Goal: Check status: Check status

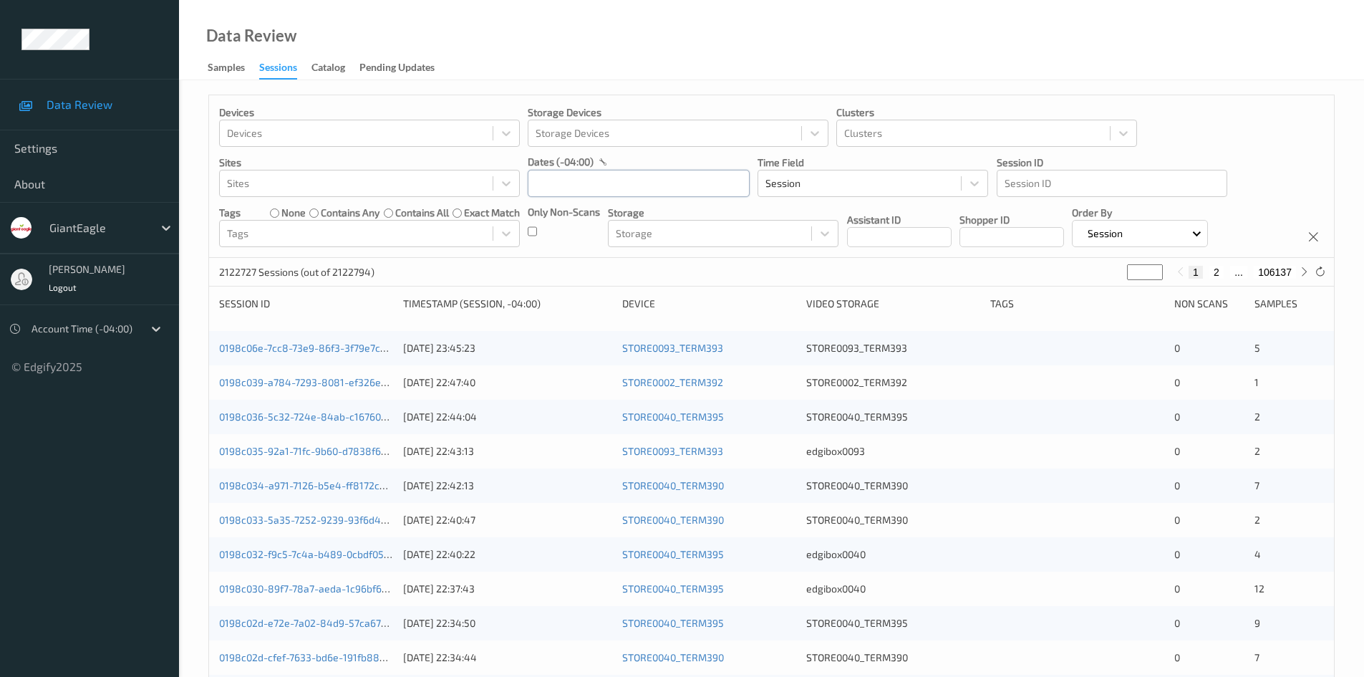
click at [618, 184] on input "text" at bounding box center [639, 183] width 222 height 27
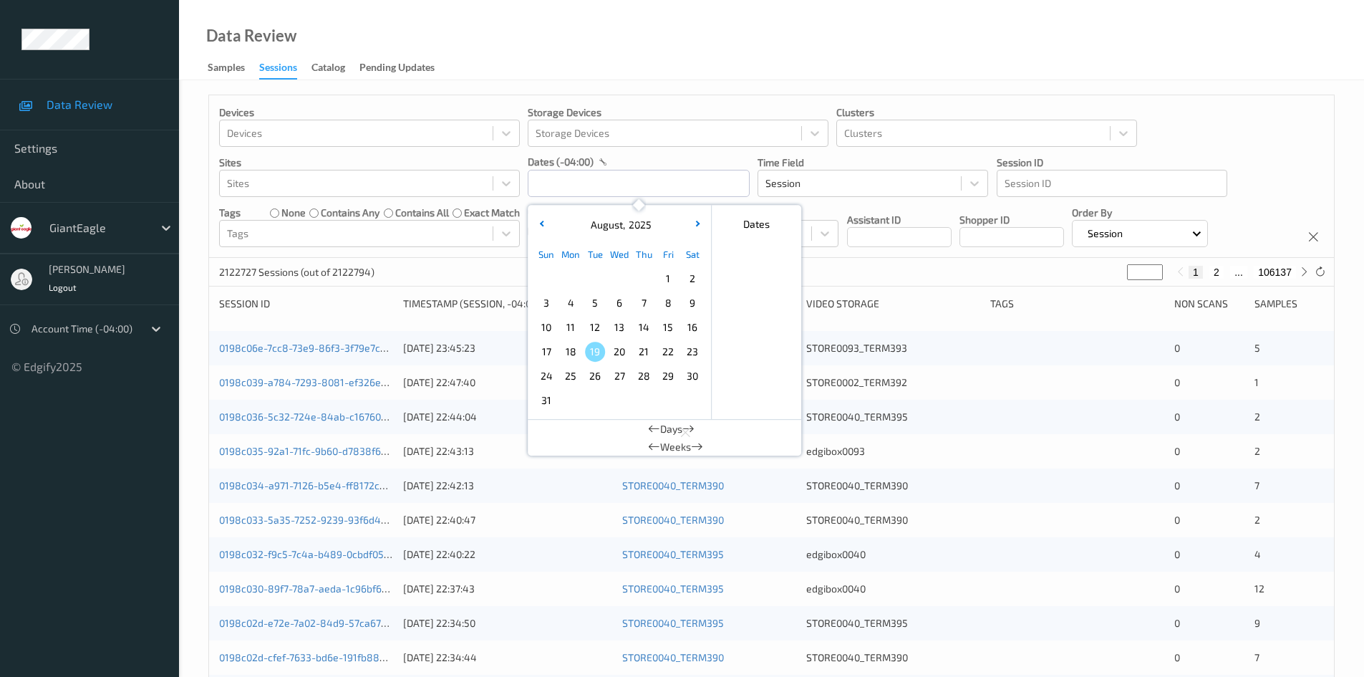
click at [568, 358] on span "18" at bounding box center [571, 352] width 20 height 20
type input "[DATE] 00:00 -> [DATE] 23:59"
click at [1099, 120] on div "Devices Devices Storage Devices Storage Devices Clusters Clusters Sites Sites d…" at bounding box center [771, 176] width 1125 height 163
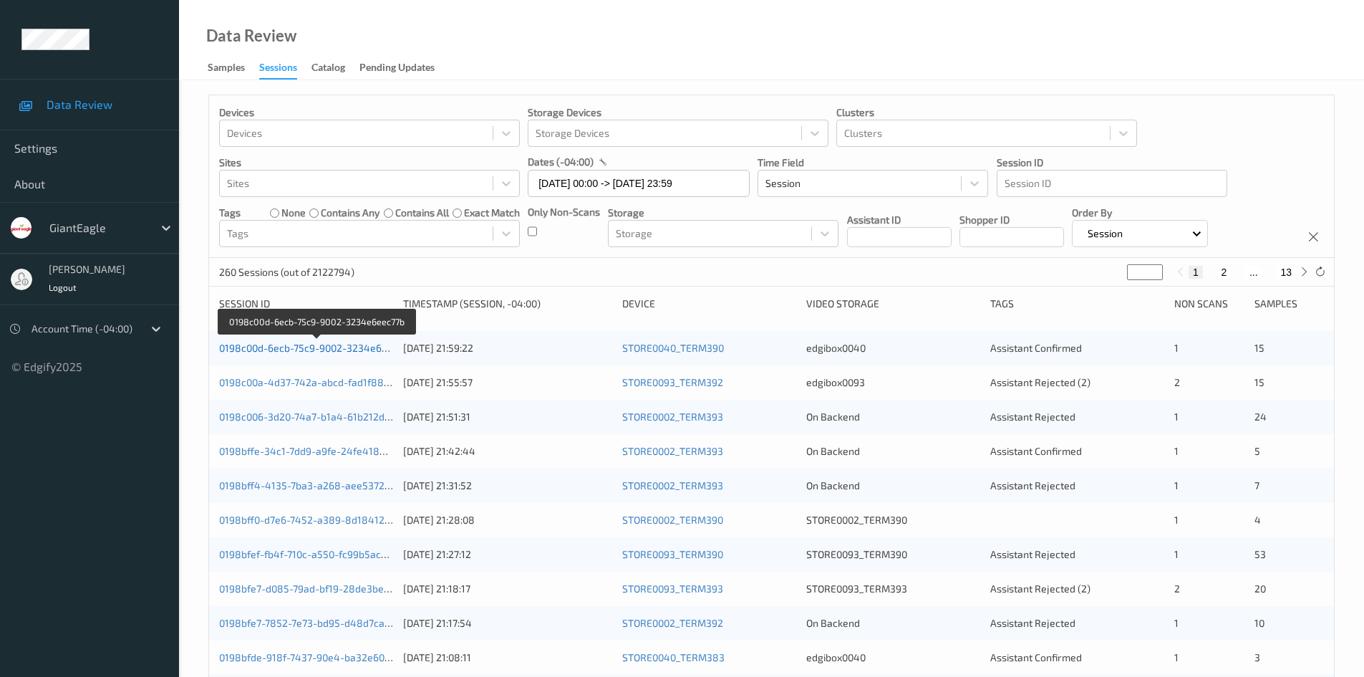
click at [289, 345] on link "0198c00d-6ecb-75c9-9002-3234e6eec77b" at bounding box center [316, 348] width 195 height 12
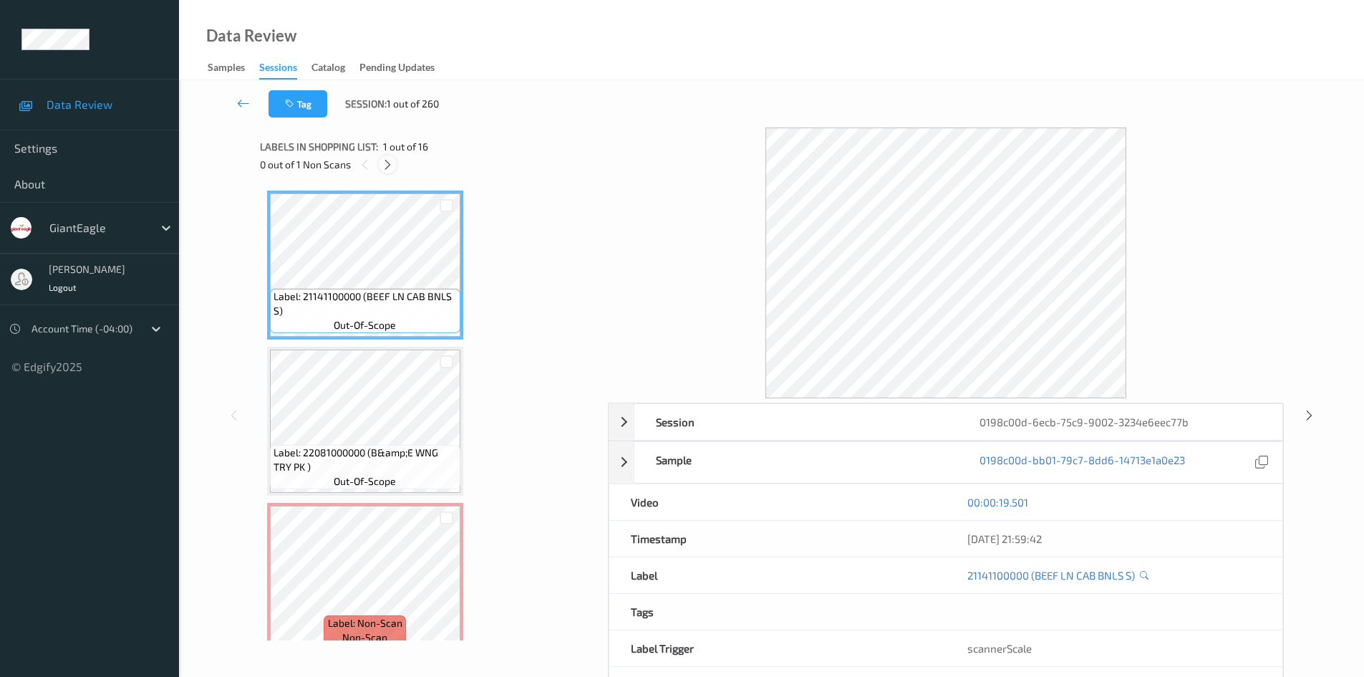
click at [390, 162] on icon at bounding box center [388, 164] width 12 height 13
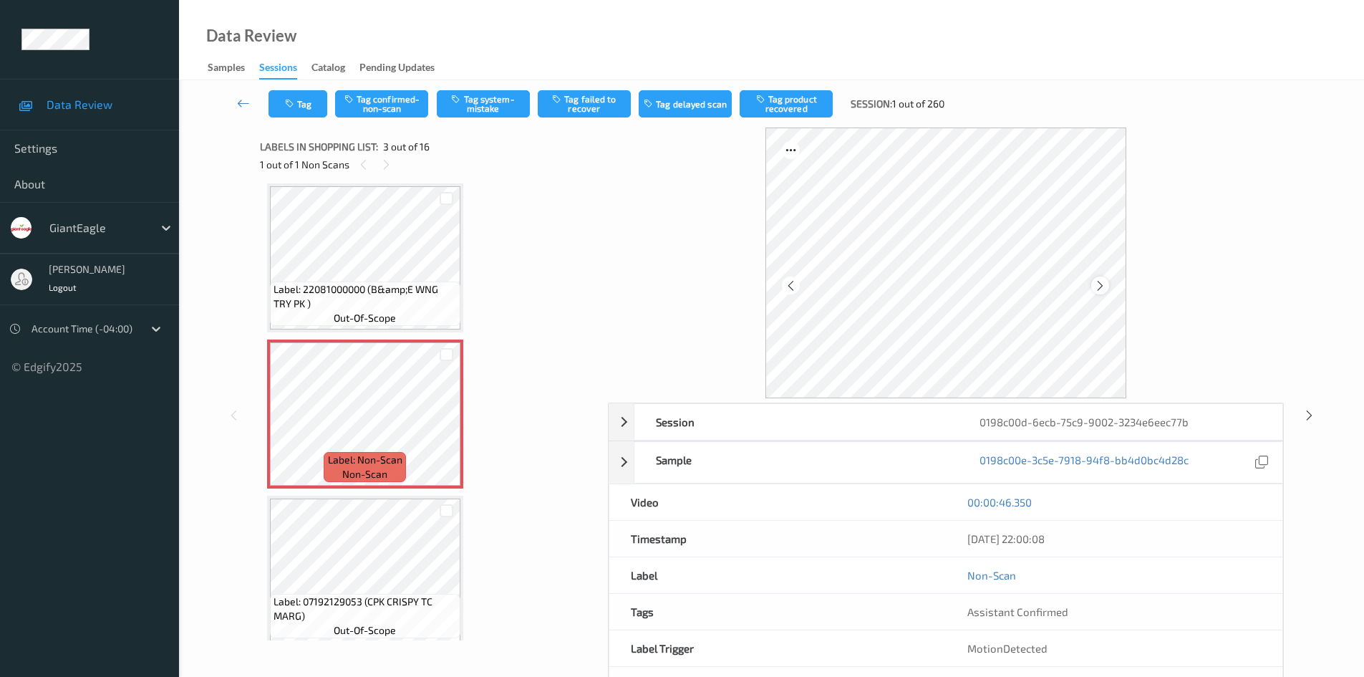
click at [1099, 289] on icon at bounding box center [1100, 285] width 12 height 13
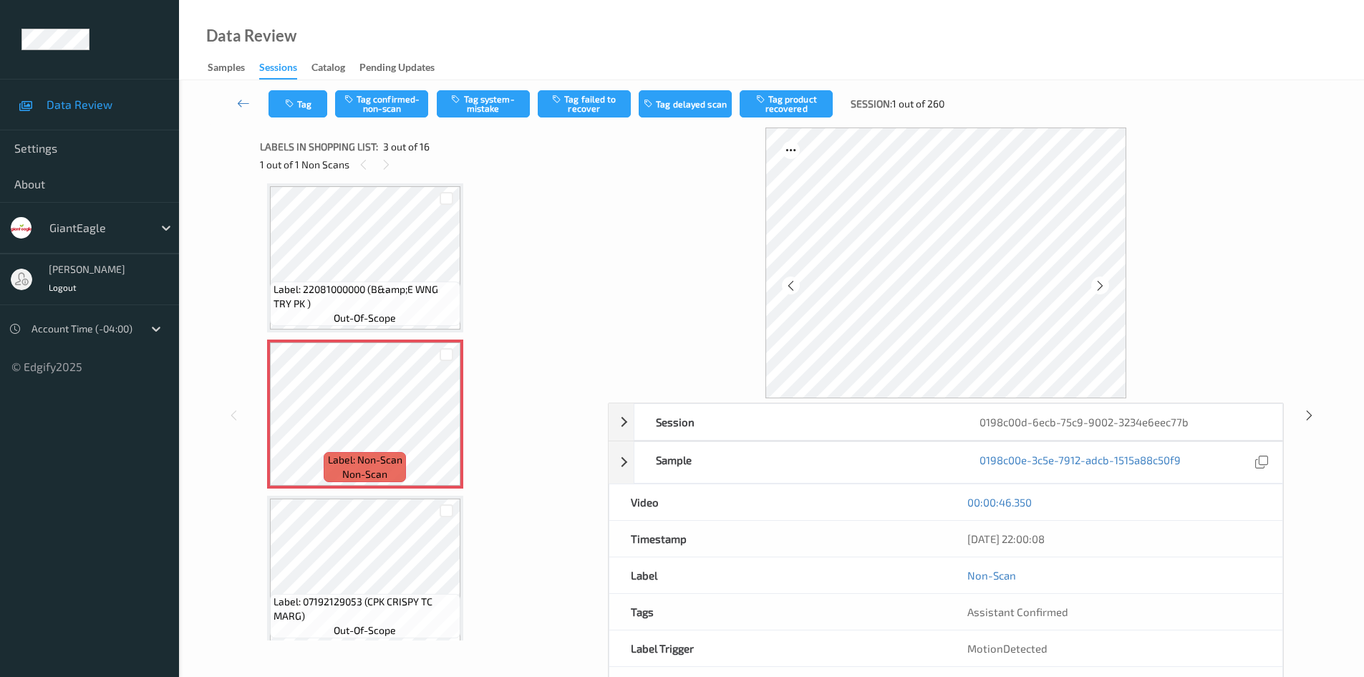
click at [1099, 289] on icon at bounding box center [1100, 285] width 12 height 13
click at [387, 165] on icon at bounding box center [386, 164] width 12 height 13
click at [246, 104] on icon at bounding box center [243, 103] width 13 height 14
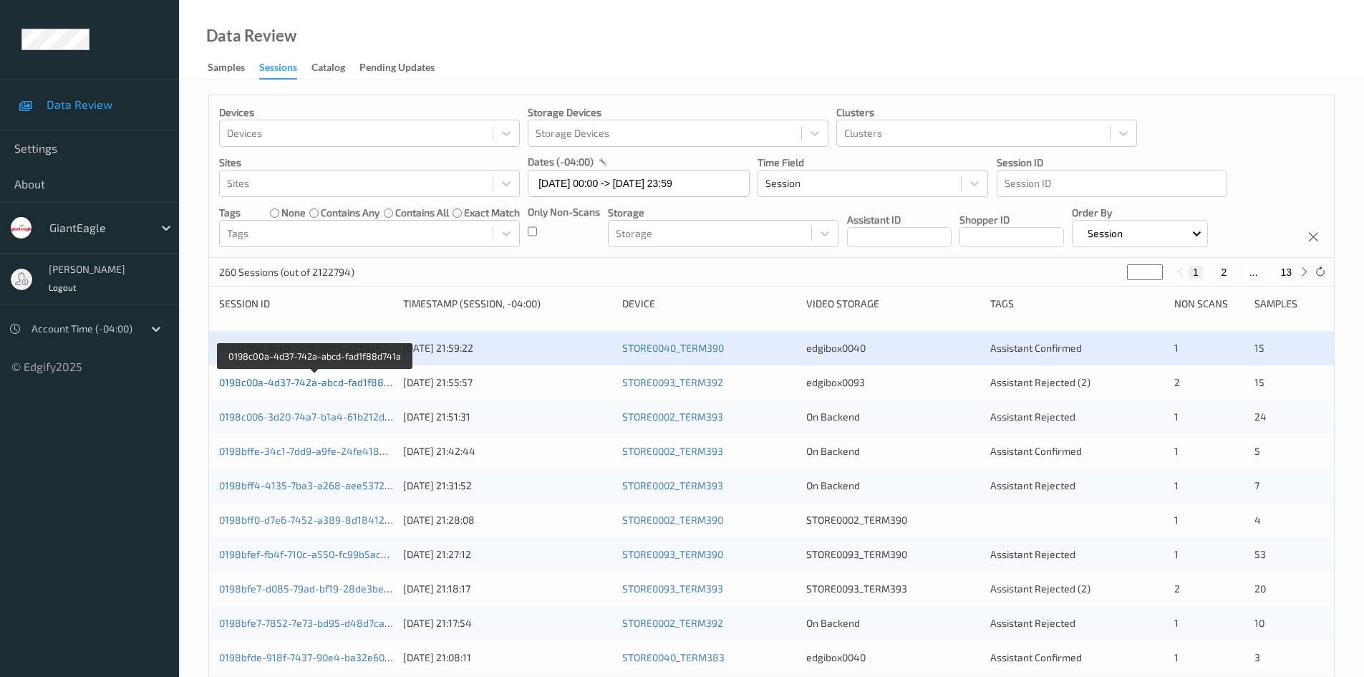
click at [286, 380] on link "0198c00a-4d37-742a-abcd-fad1f88d741a" at bounding box center [315, 382] width 192 height 12
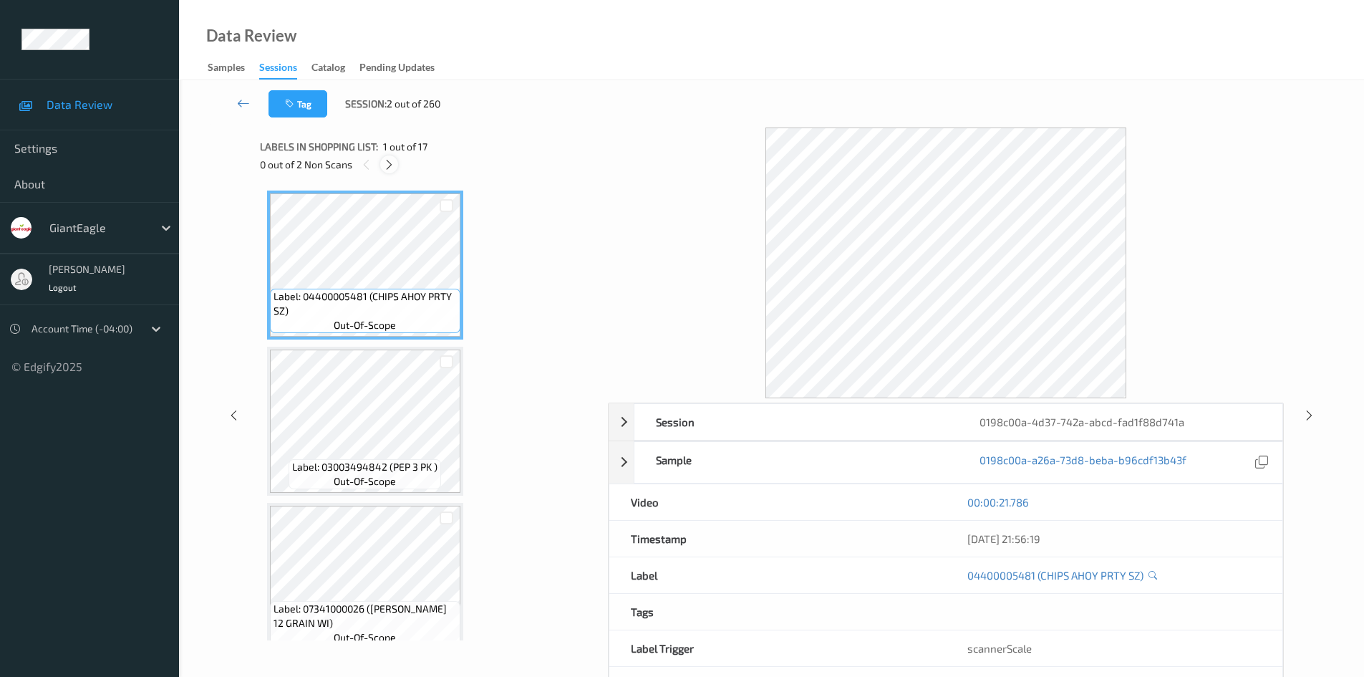
click at [392, 166] on icon at bounding box center [389, 164] width 12 height 13
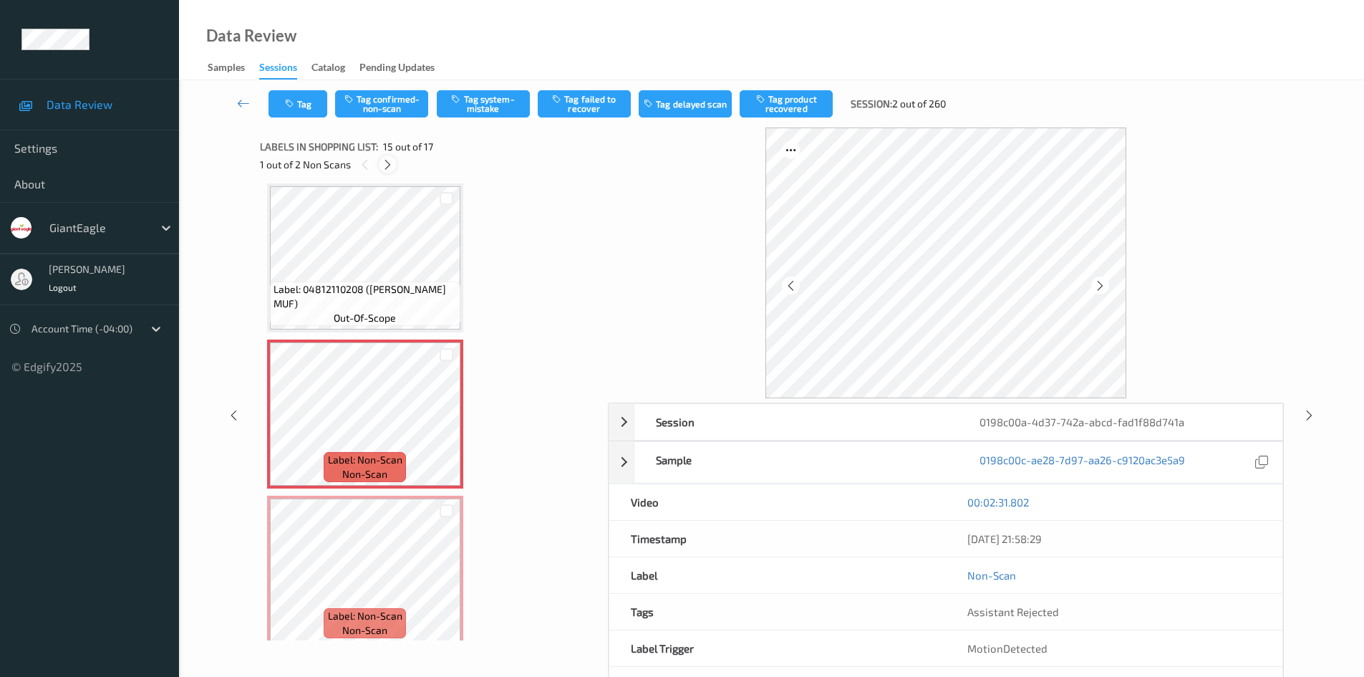
click at [392, 165] on icon at bounding box center [388, 164] width 12 height 13
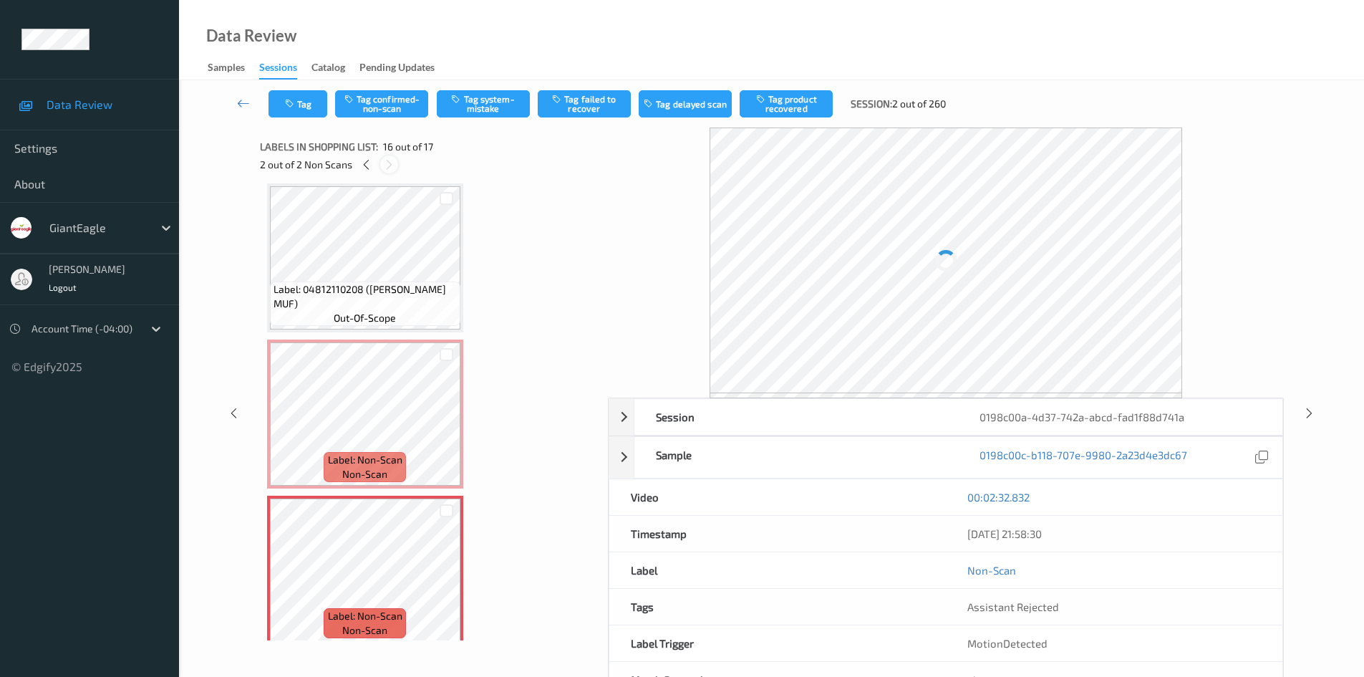
scroll to position [2193, 0]
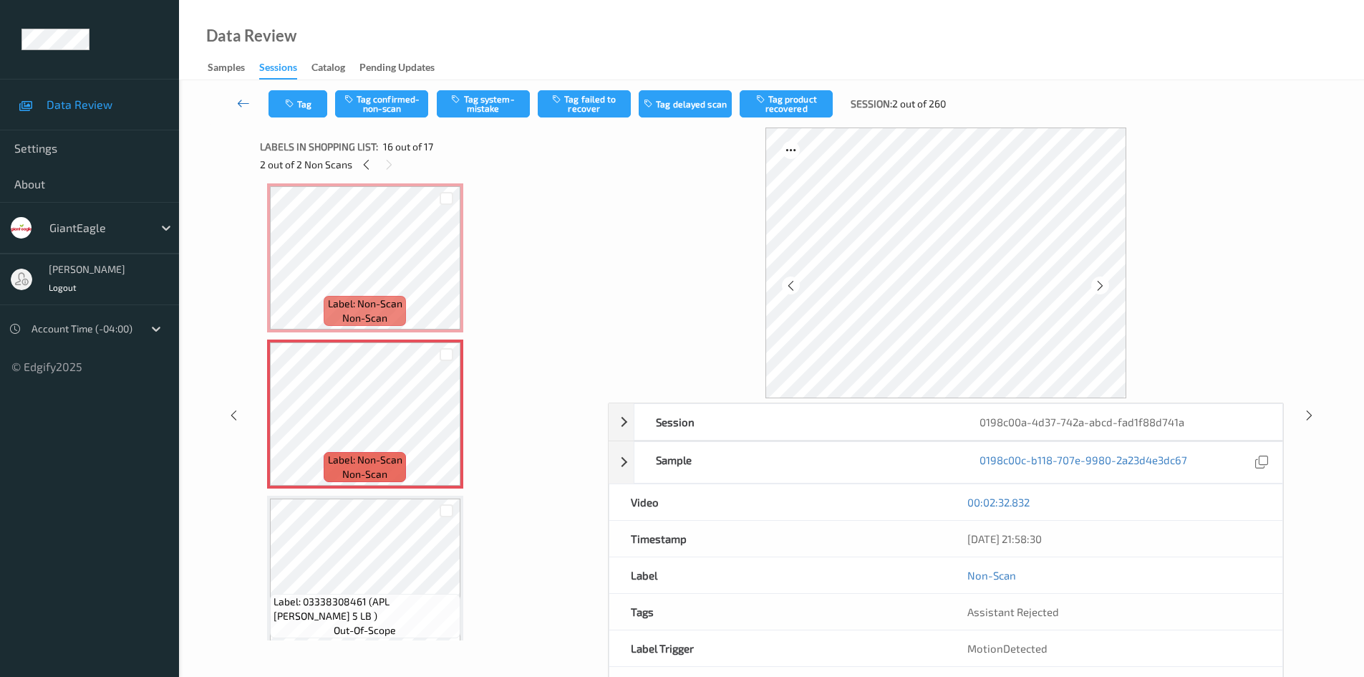
click at [242, 102] on icon at bounding box center [243, 103] width 13 height 14
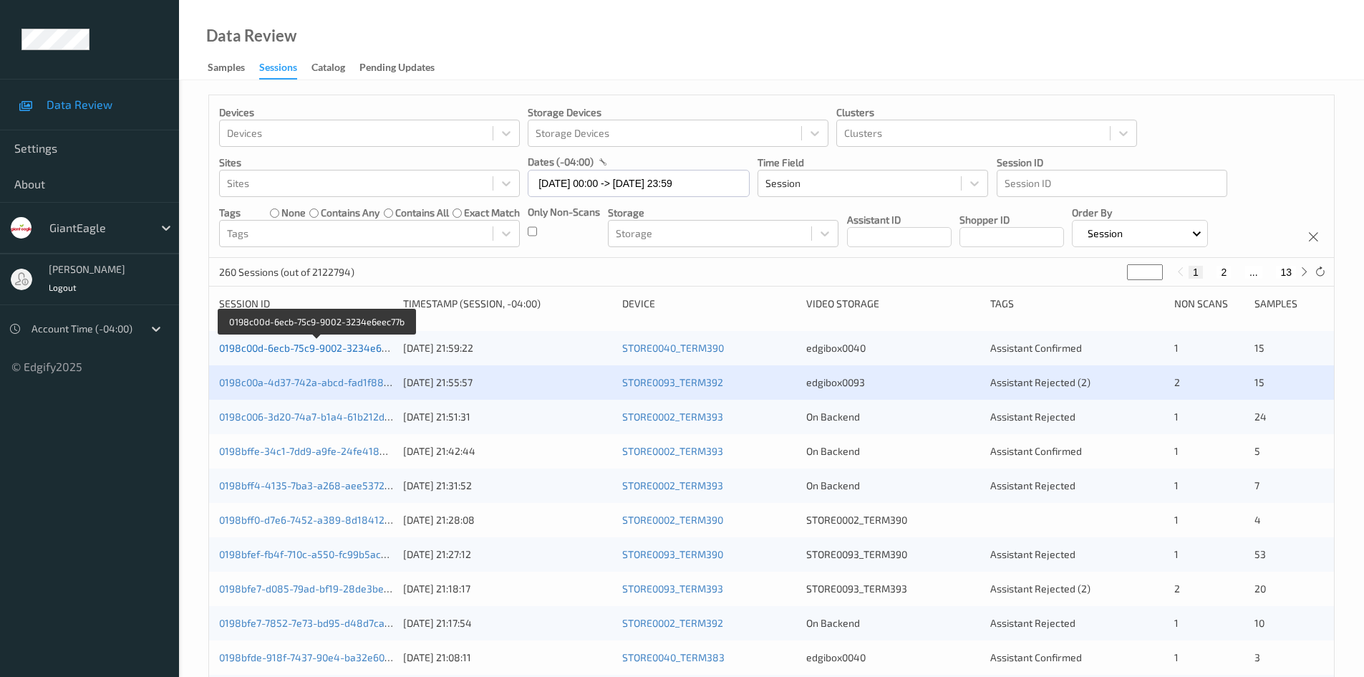
click at [291, 347] on link "0198c00d-6ecb-75c9-9002-3234e6eec77b" at bounding box center [316, 348] width 195 height 12
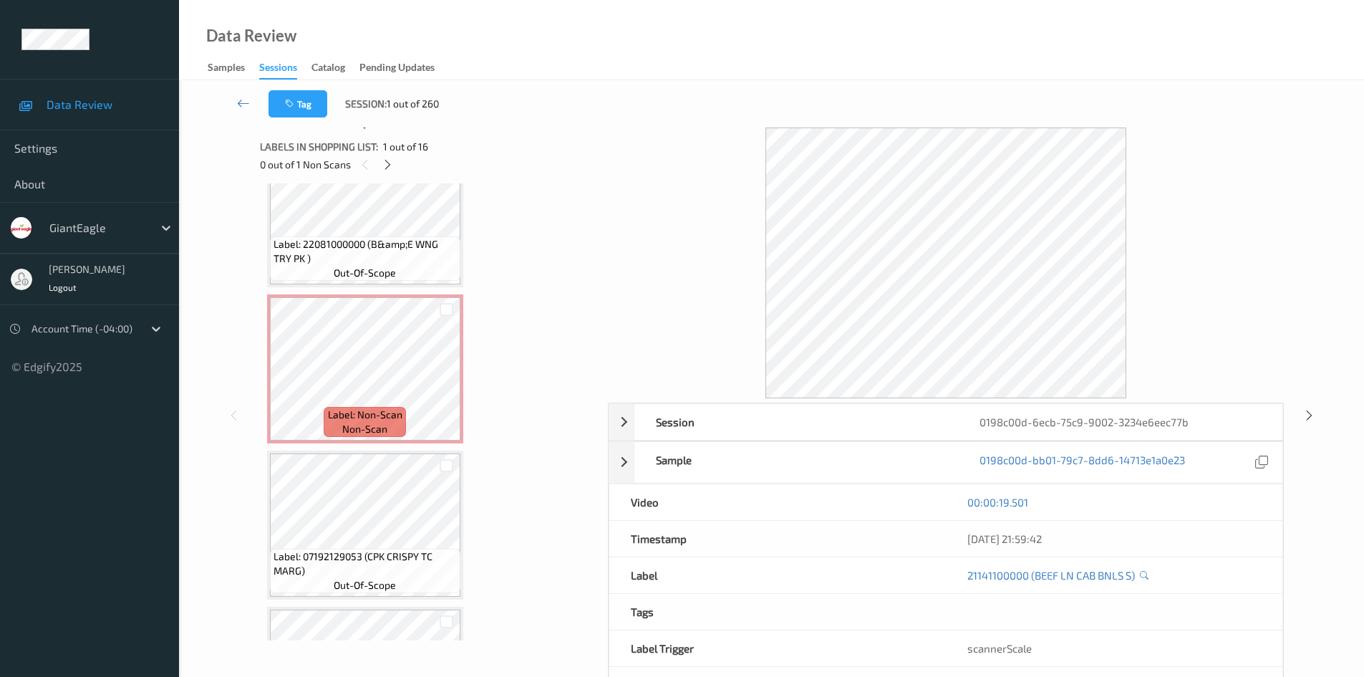
scroll to position [215, 0]
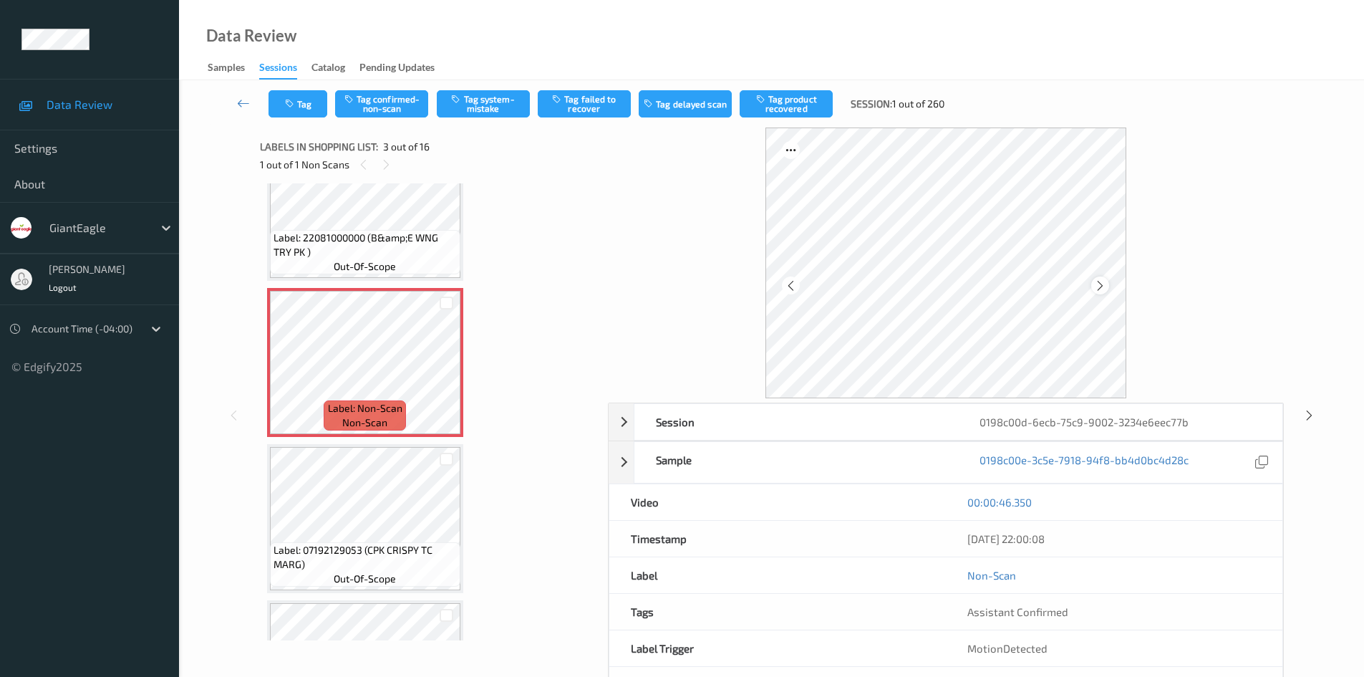
click at [1099, 280] on icon at bounding box center [1100, 285] width 12 height 13
